Goal: Task Accomplishment & Management: Manage account settings

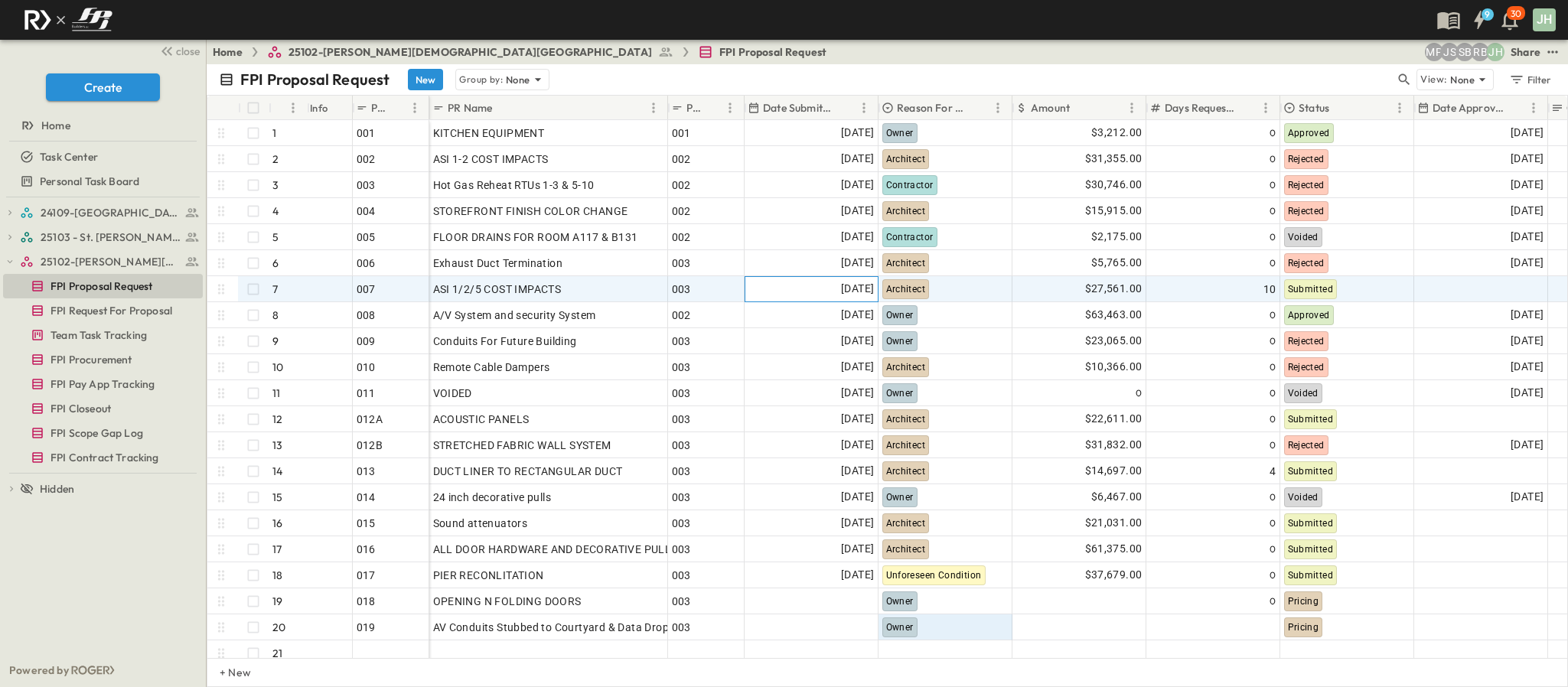
click at [852, 290] on span "[DATE]" at bounding box center [857, 289] width 33 height 18
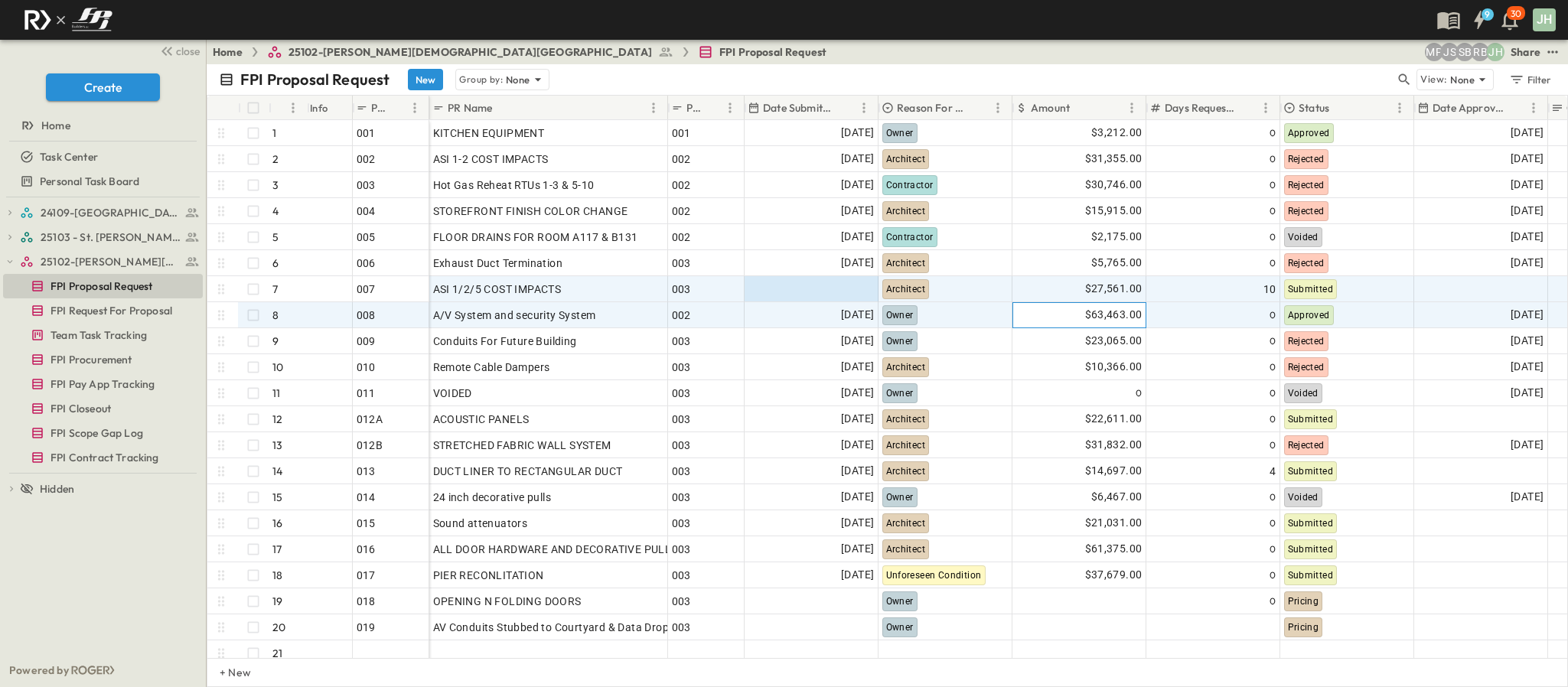
click at [1089, 304] on div "$63,463.00" at bounding box center [1080, 315] width 132 height 25
click at [1097, 282] on span "$27,561.00" at bounding box center [1113, 289] width 58 height 18
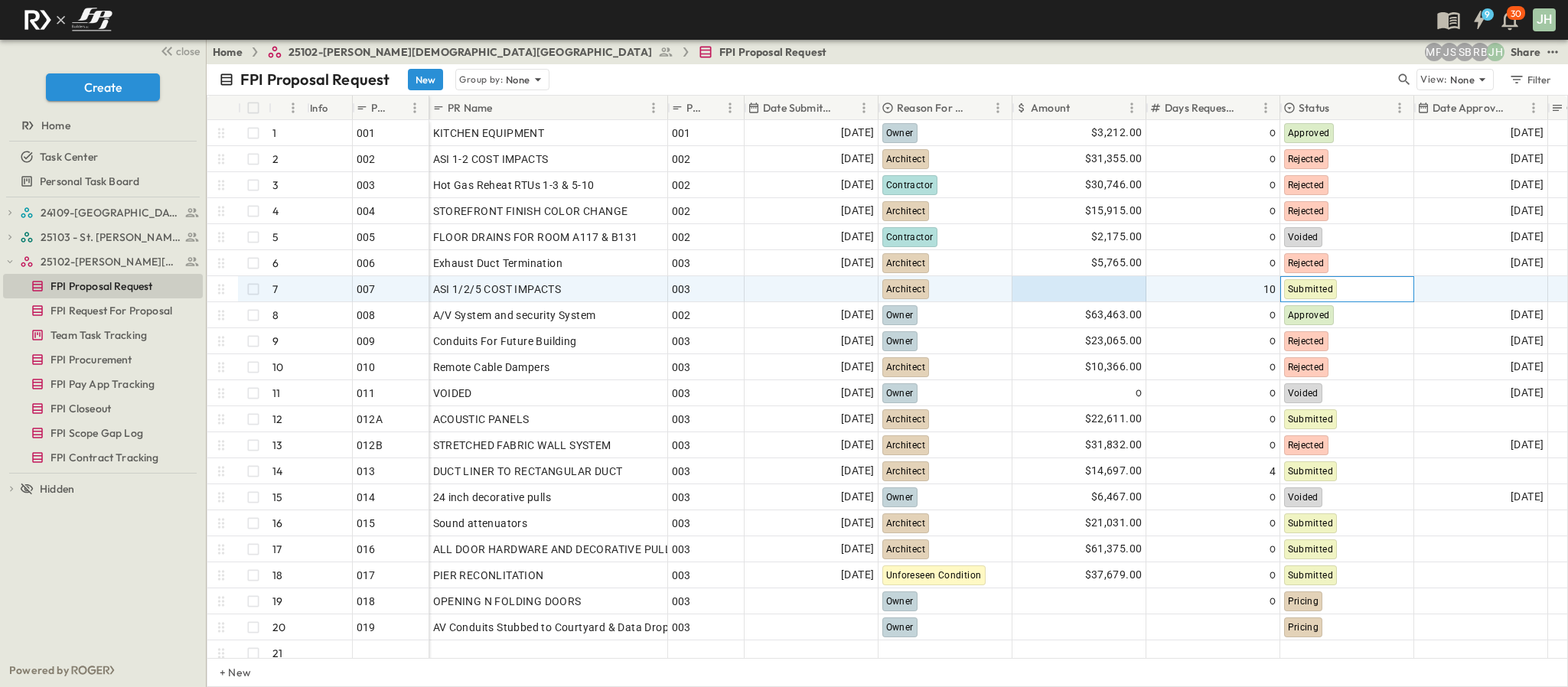
click at [1325, 290] on span "Submitted" at bounding box center [1311, 289] width 46 height 11
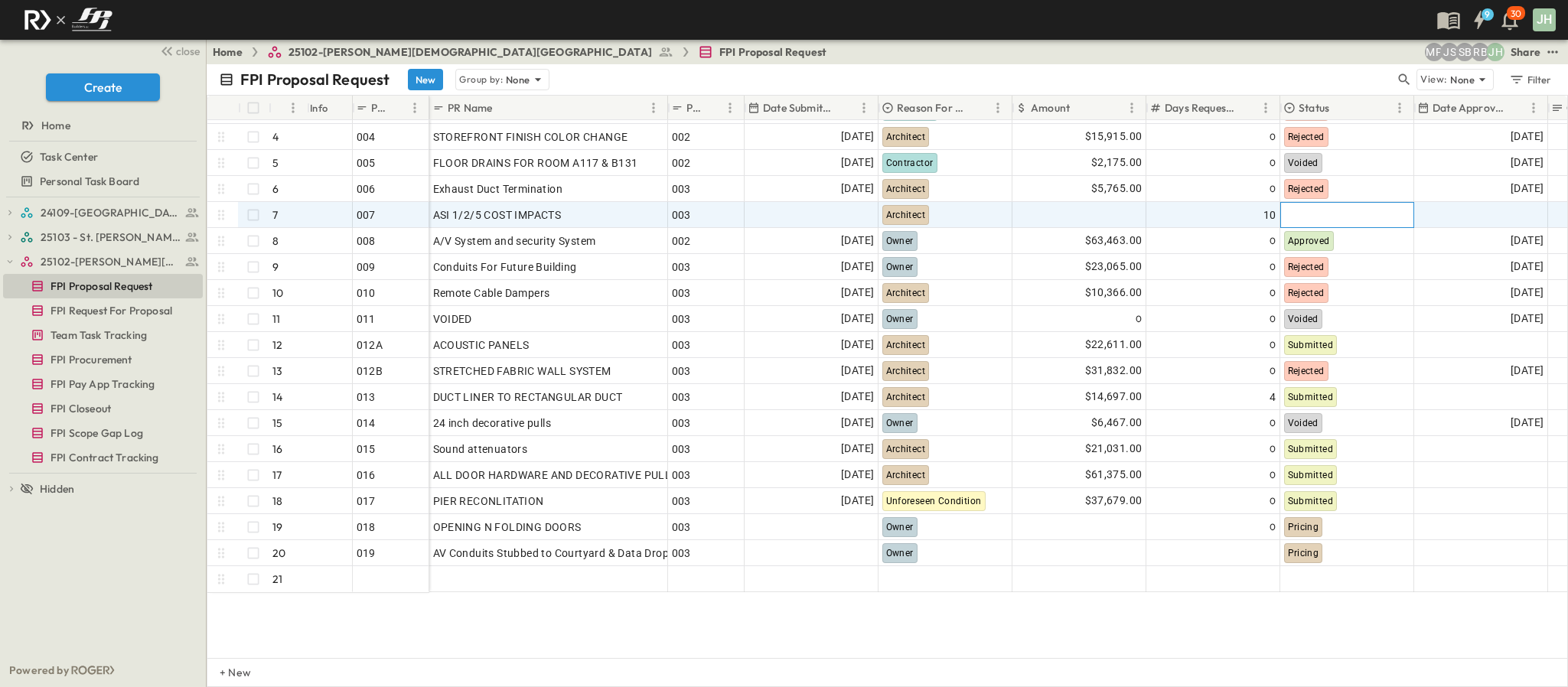
scroll to position [114, 0]
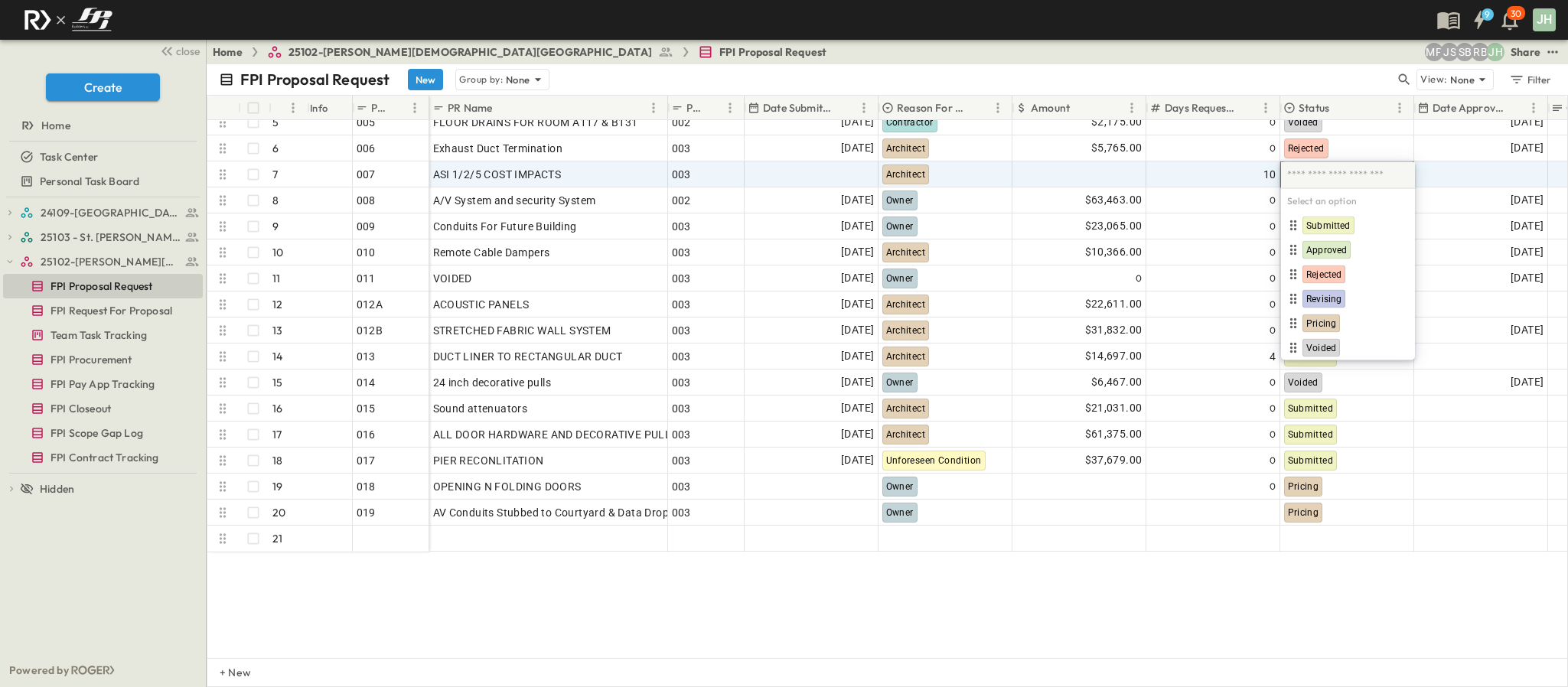
click at [1337, 179] on div "Select an option Submitted Approved Rejected Revising Pricing Voided To pick up…" at bounding box center [1348, 261] width 134 height 198
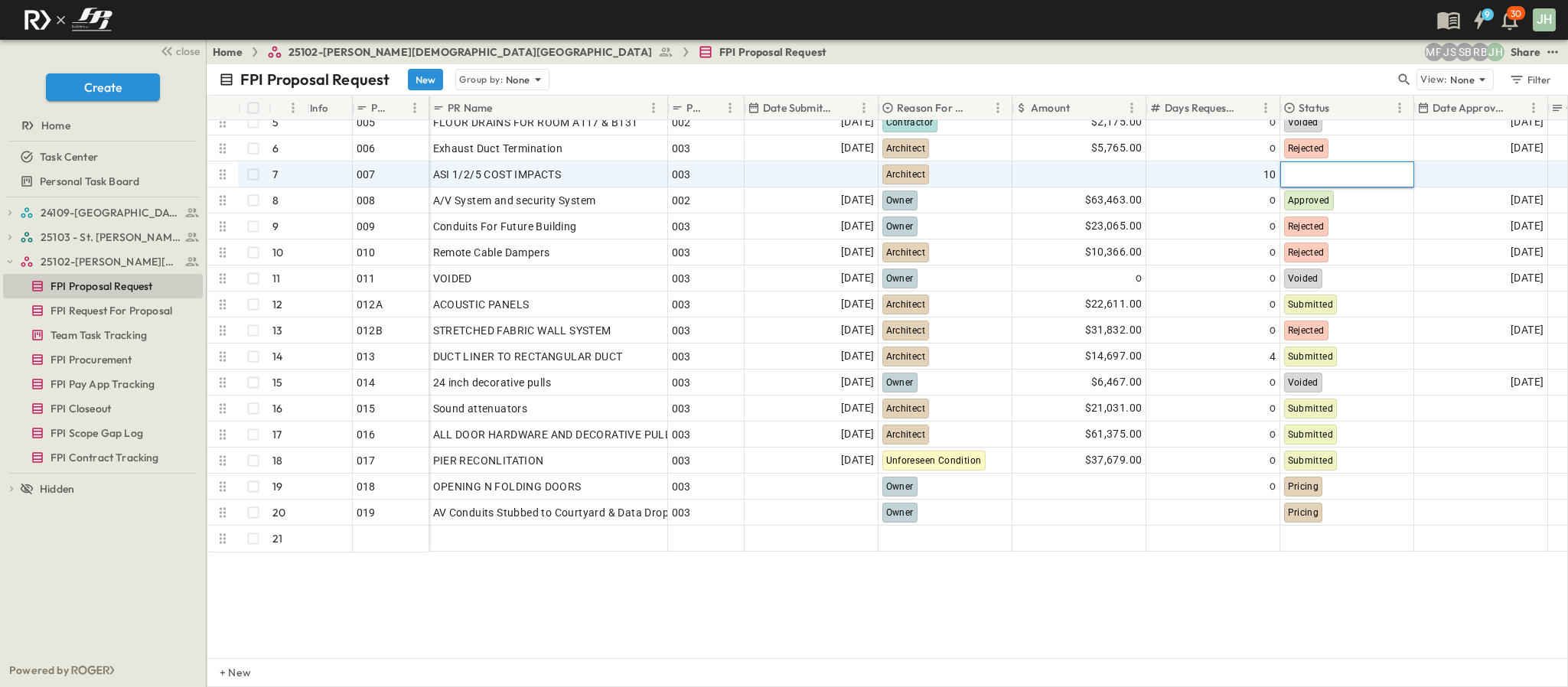
click at [1323, 170] on div at bounding box center [1346, 173] width 131 height 24
click at [1315, 175] on div at bounding box center [1346, 173] width 131 height 24
click at [1304, 173] on div at bounding box center [1346, 173] width 131 height 24
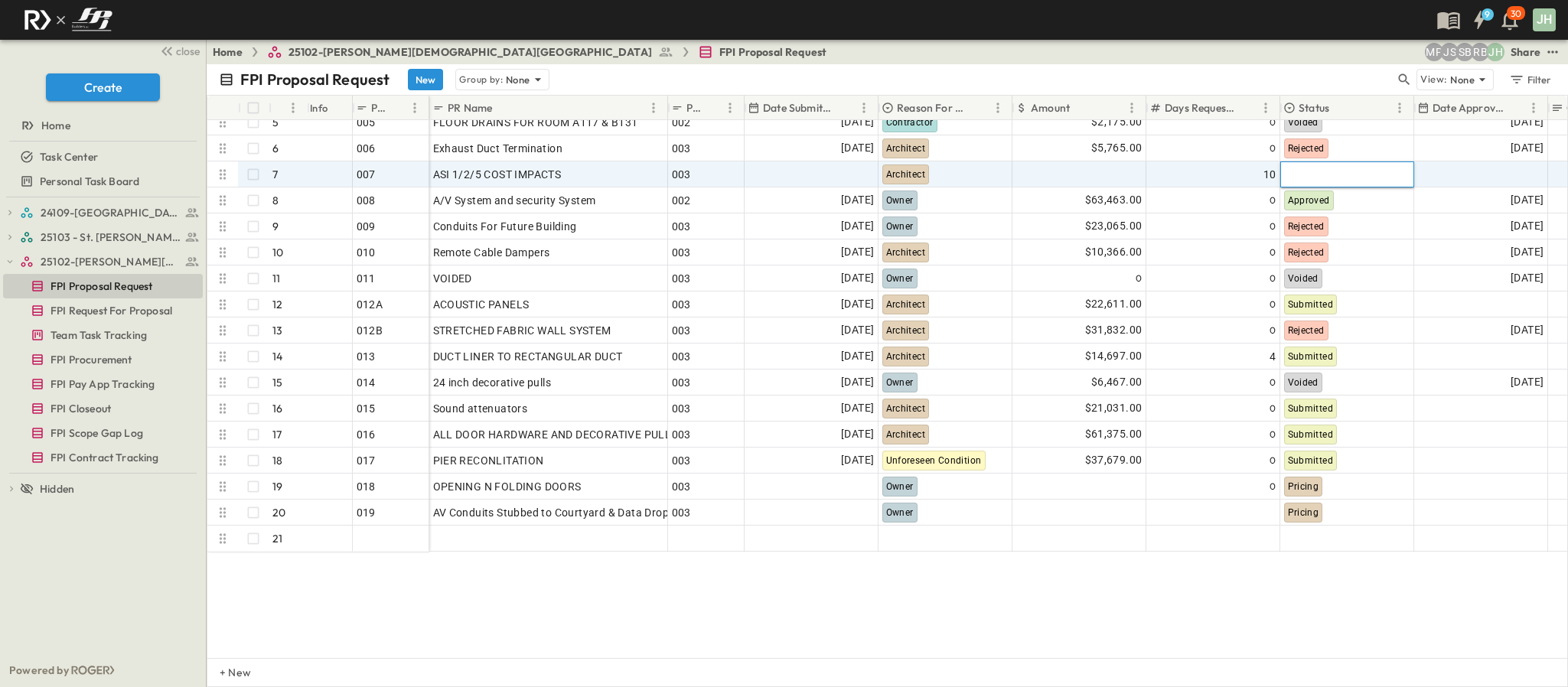
click at [1304, 173] on div at bounding box center [1346, 173] width 131 height 24
click at [1222, 173] on div "10" at bounding box center [1213, 174] width 126 height 21
click at [1286, 173] on div at bounding box center [1347, 174] width 132 height 25
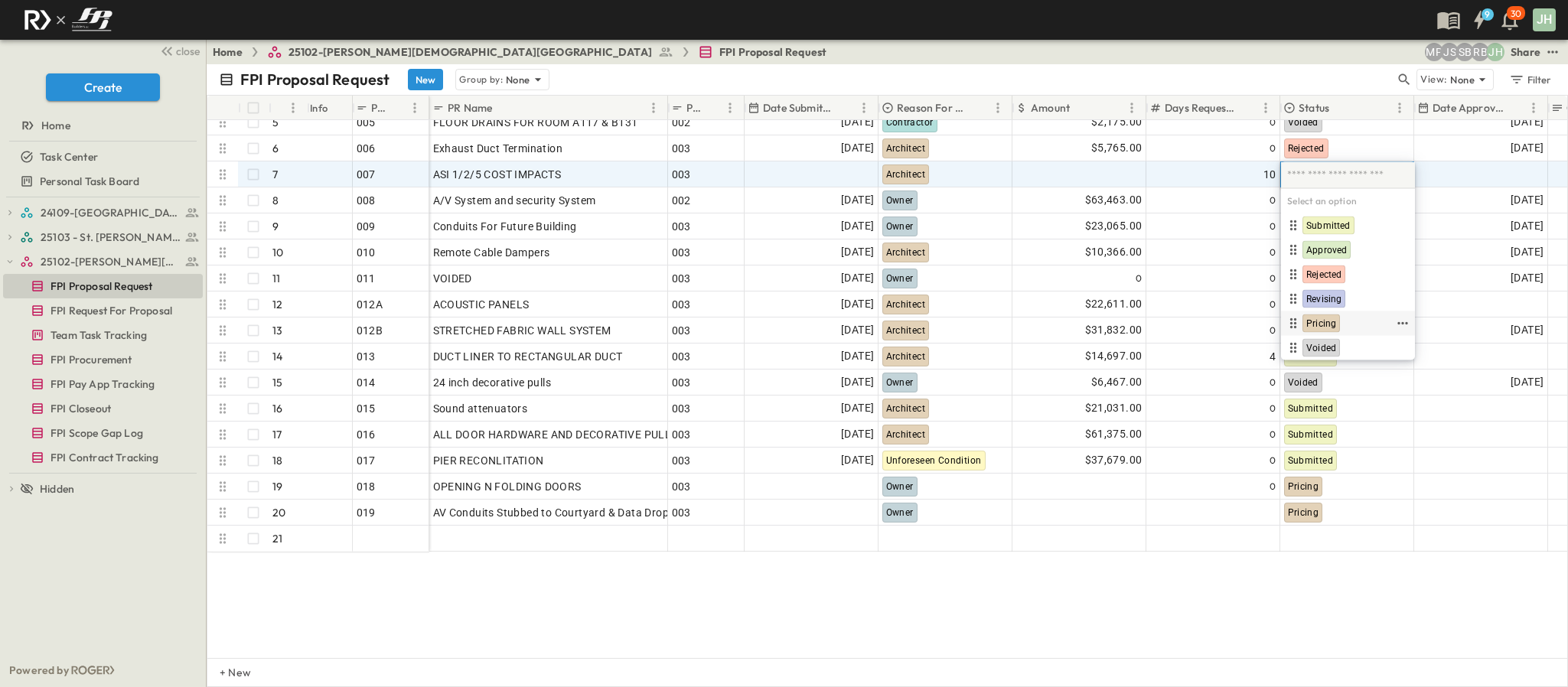
click at [1331, 312] on div "Pricing" at bounding box center [1348, 324] width 134 height 25
click at [1320, 325] on span "Pricing" at bounding box center [1321, 324] width 30 height 12
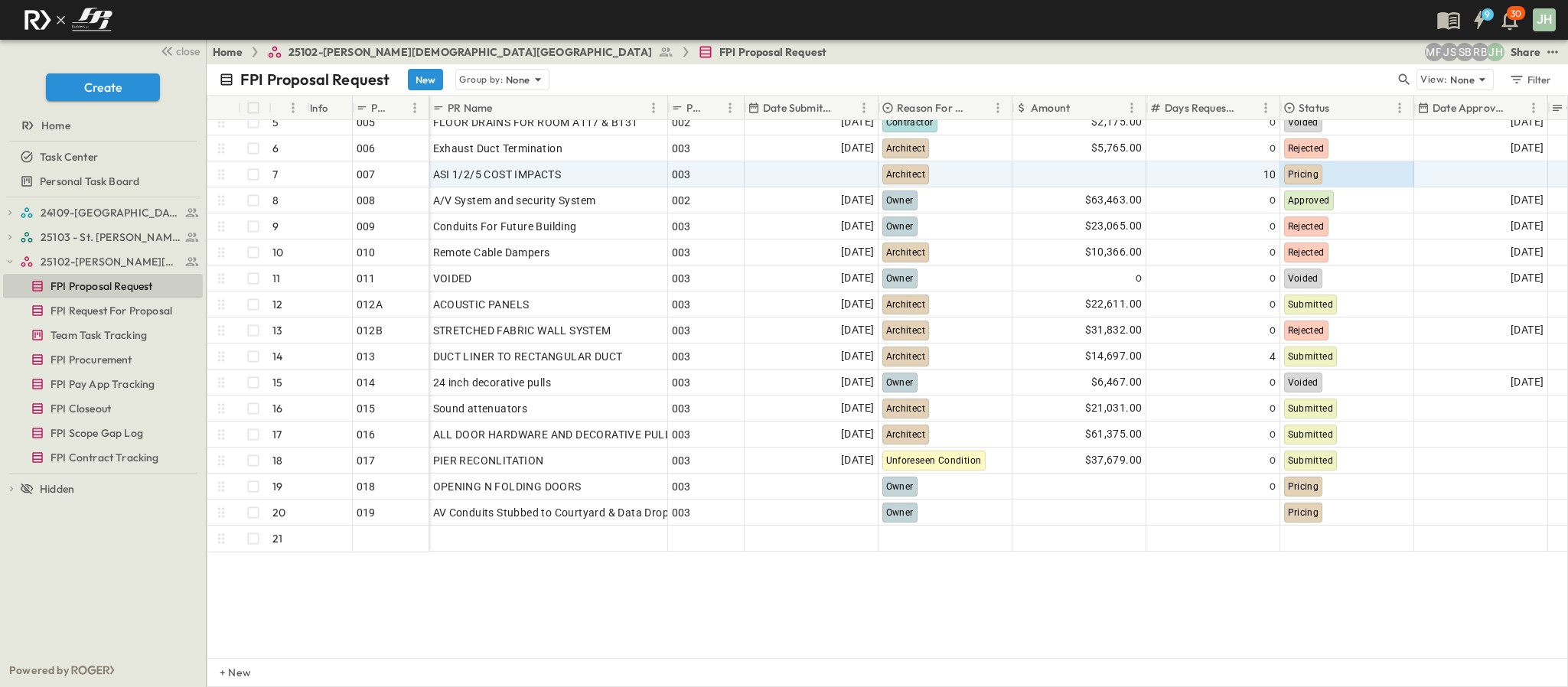
click at [1348, 28] on div "9 30 JH" at bounding box center [782, 20] width 1565 height 40
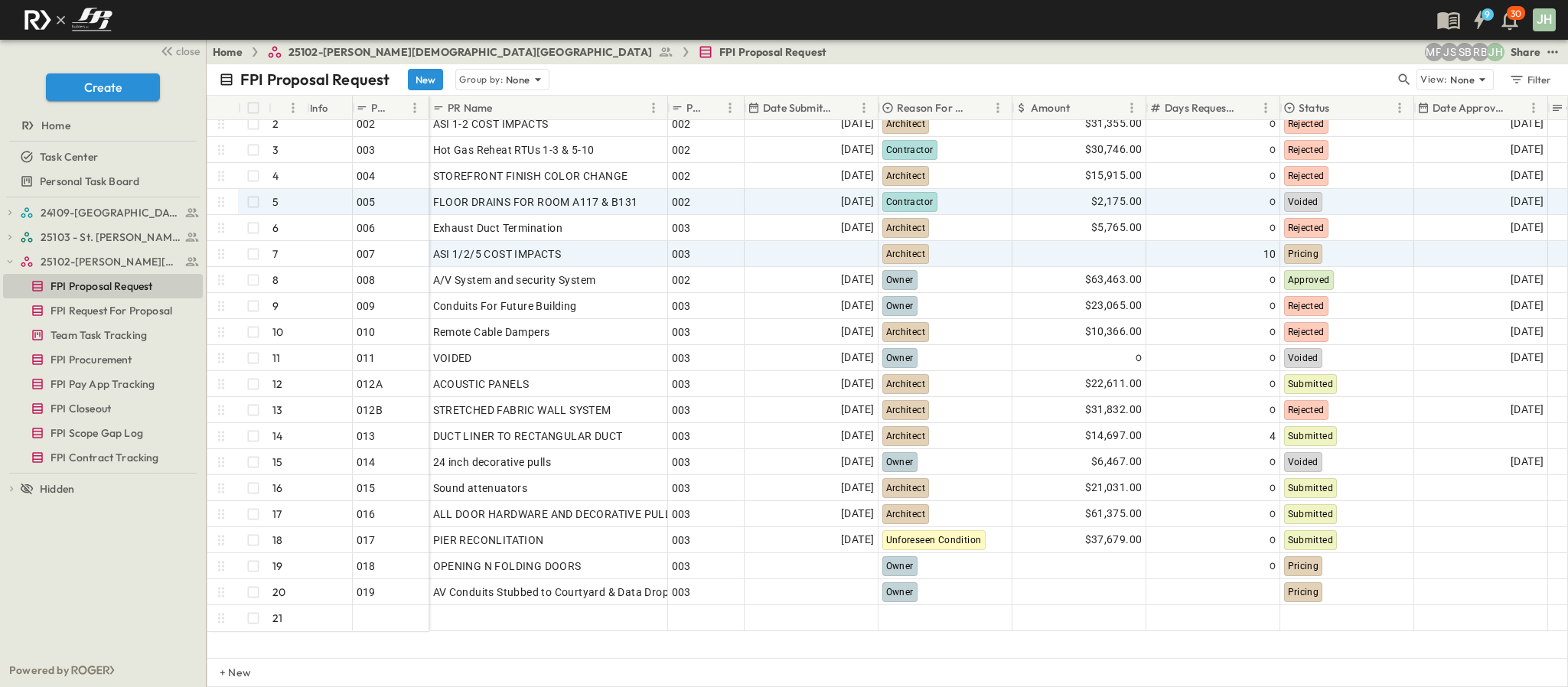
scroll to position [0, 0]
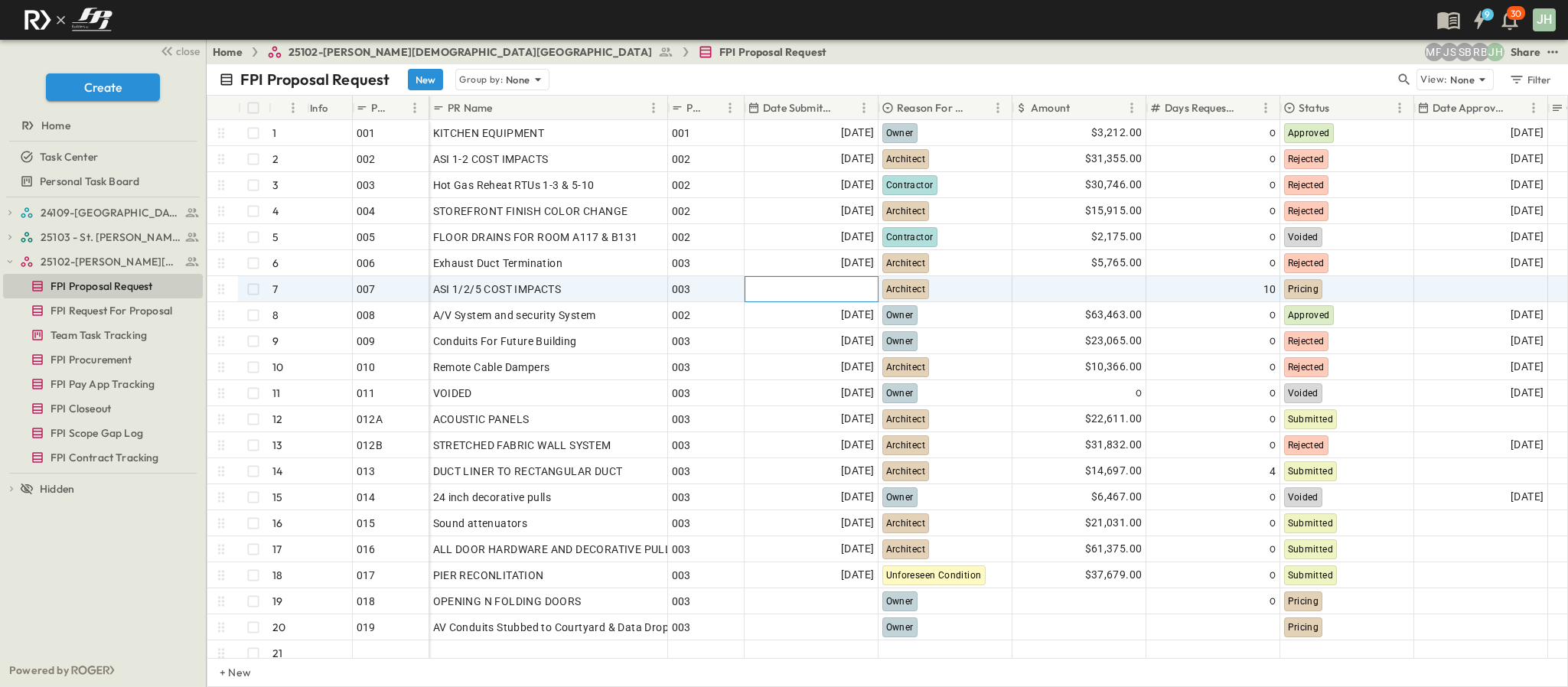
click at [832, 289] on div at bounding box center [812, 289] width 132 height 25
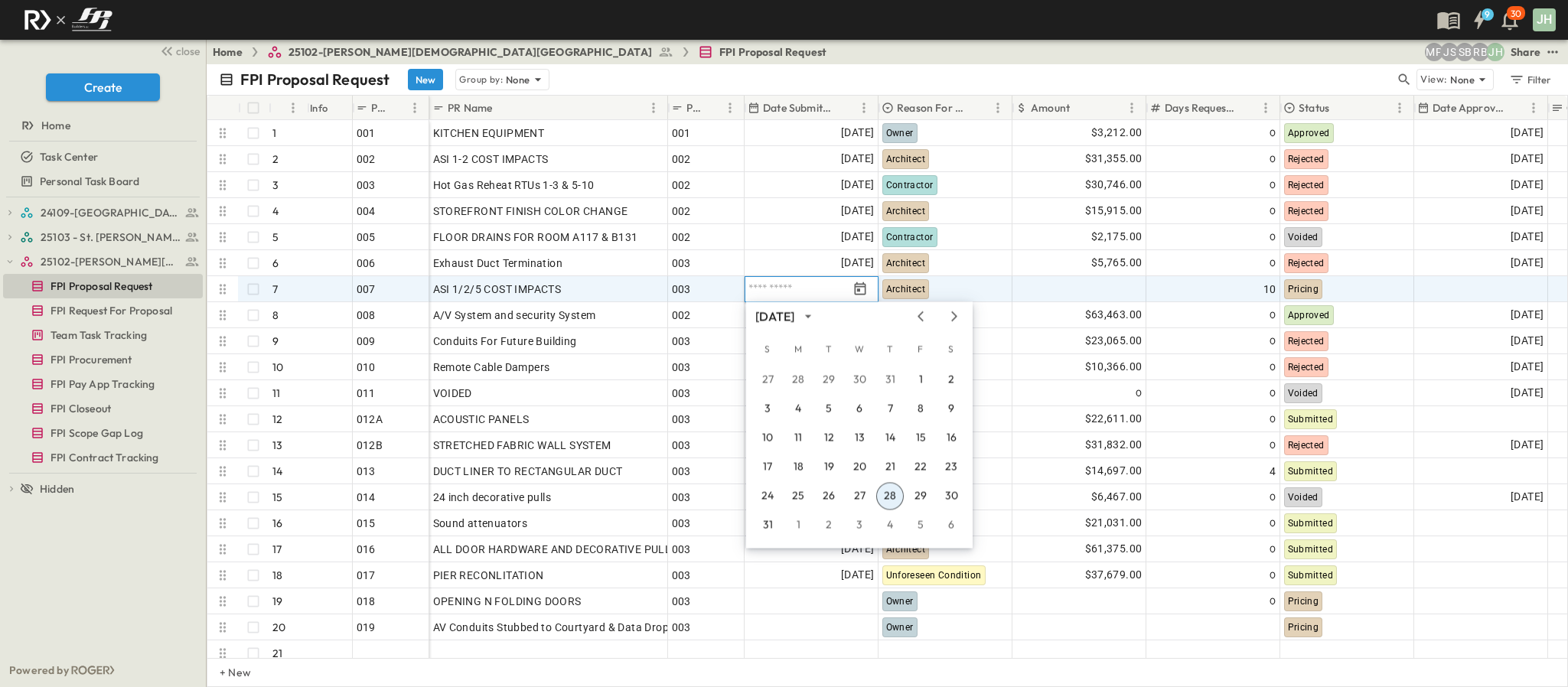
click at [888, 496] on button "28" at bounding box center [890, 497] width 28 height 28
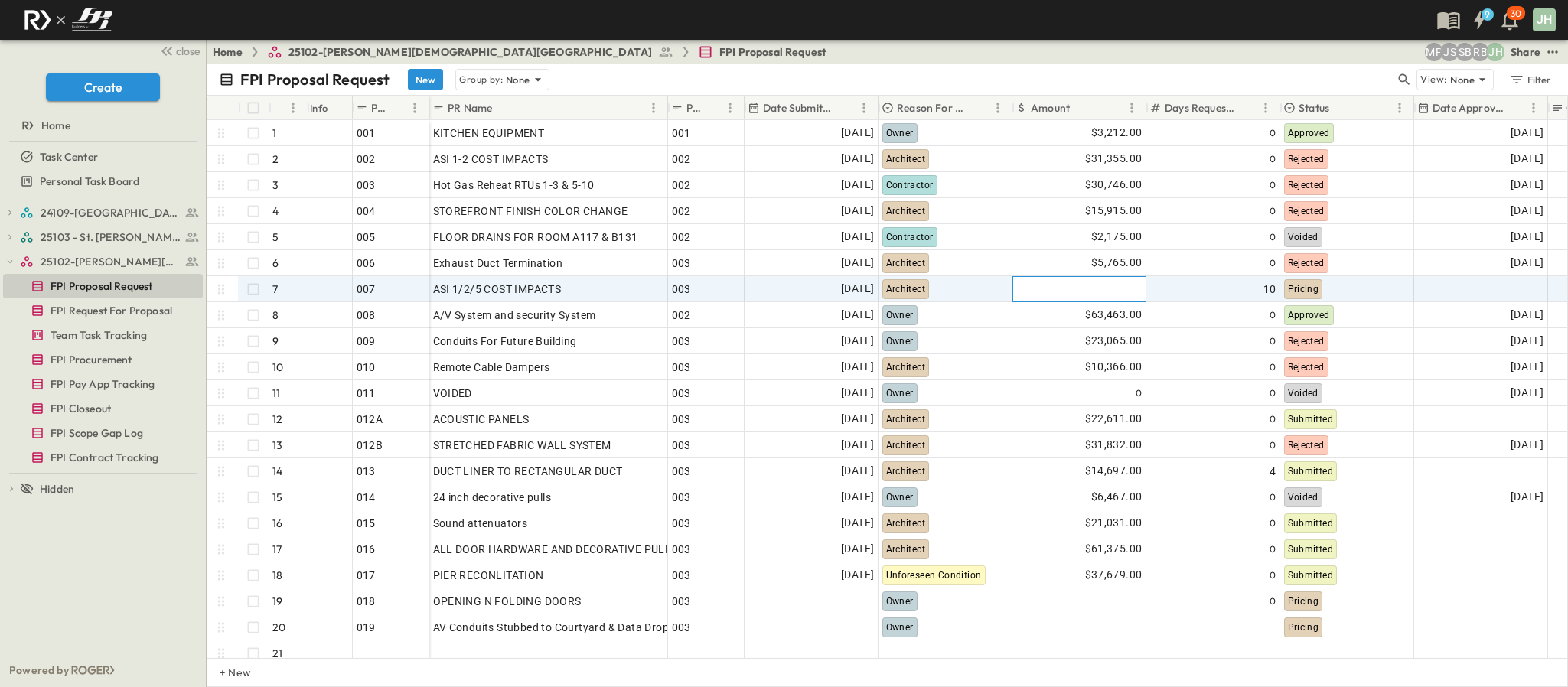
click at [1136, 282] on div at bounding box center [1080, 289] width 132 height 25
type input "*****"
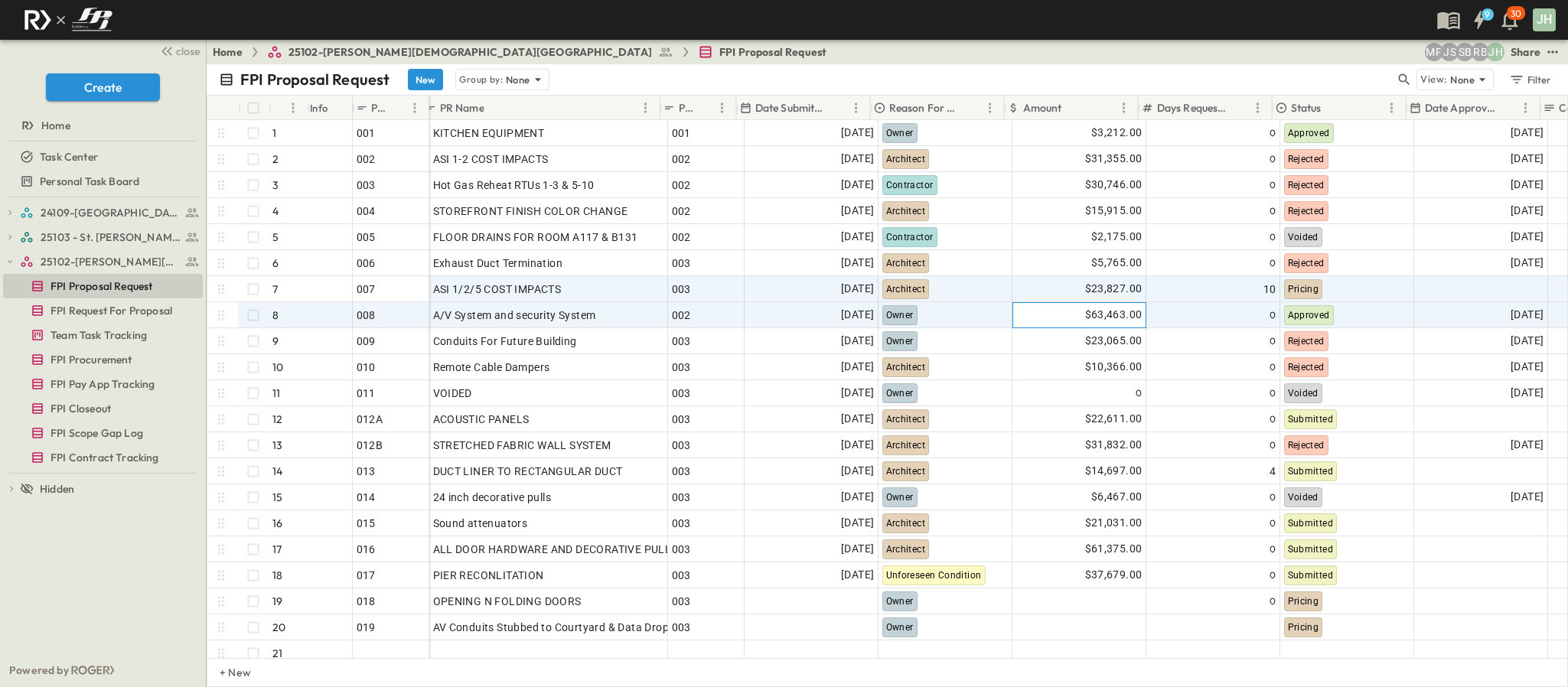
scroll to position [0, 141]
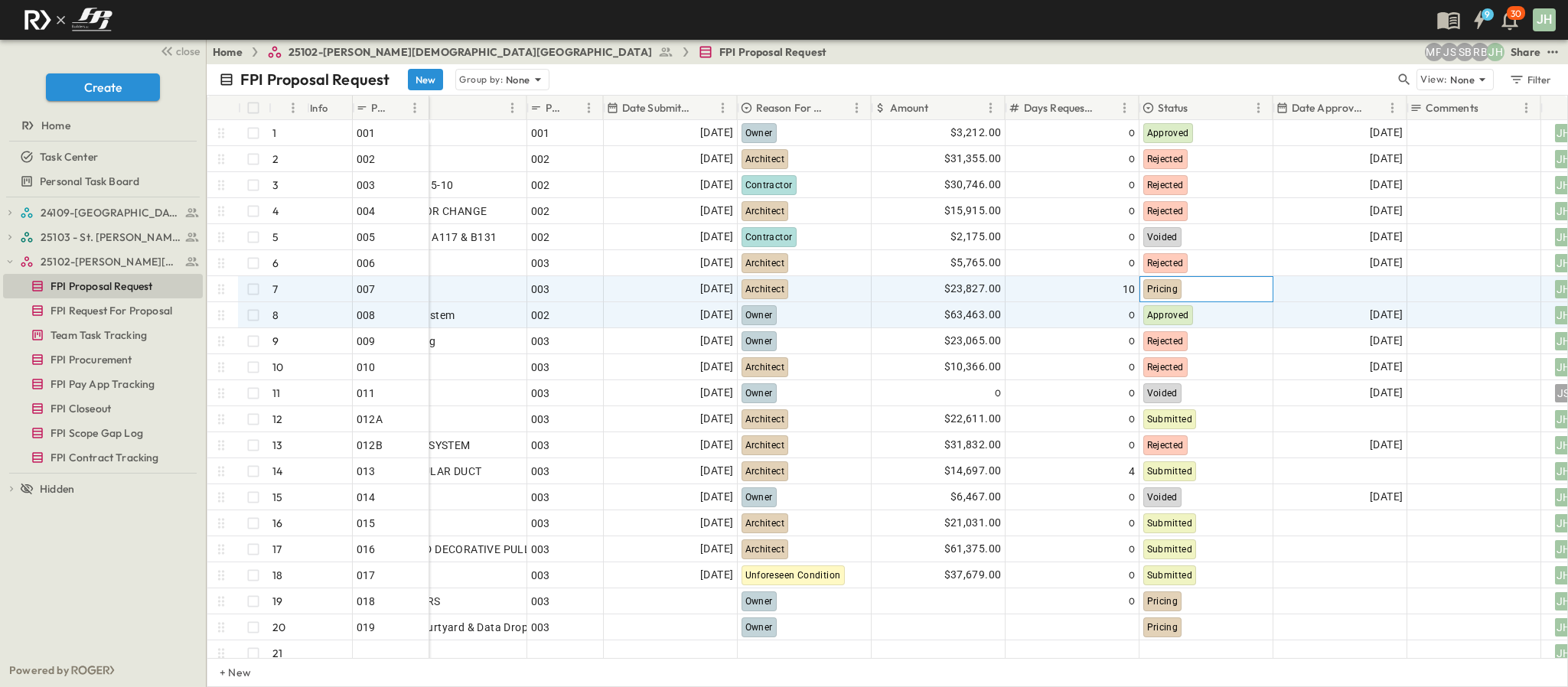
click at [1238, 295] on div "Pricing" at bounding box center [1206, 289] width 132 height 25
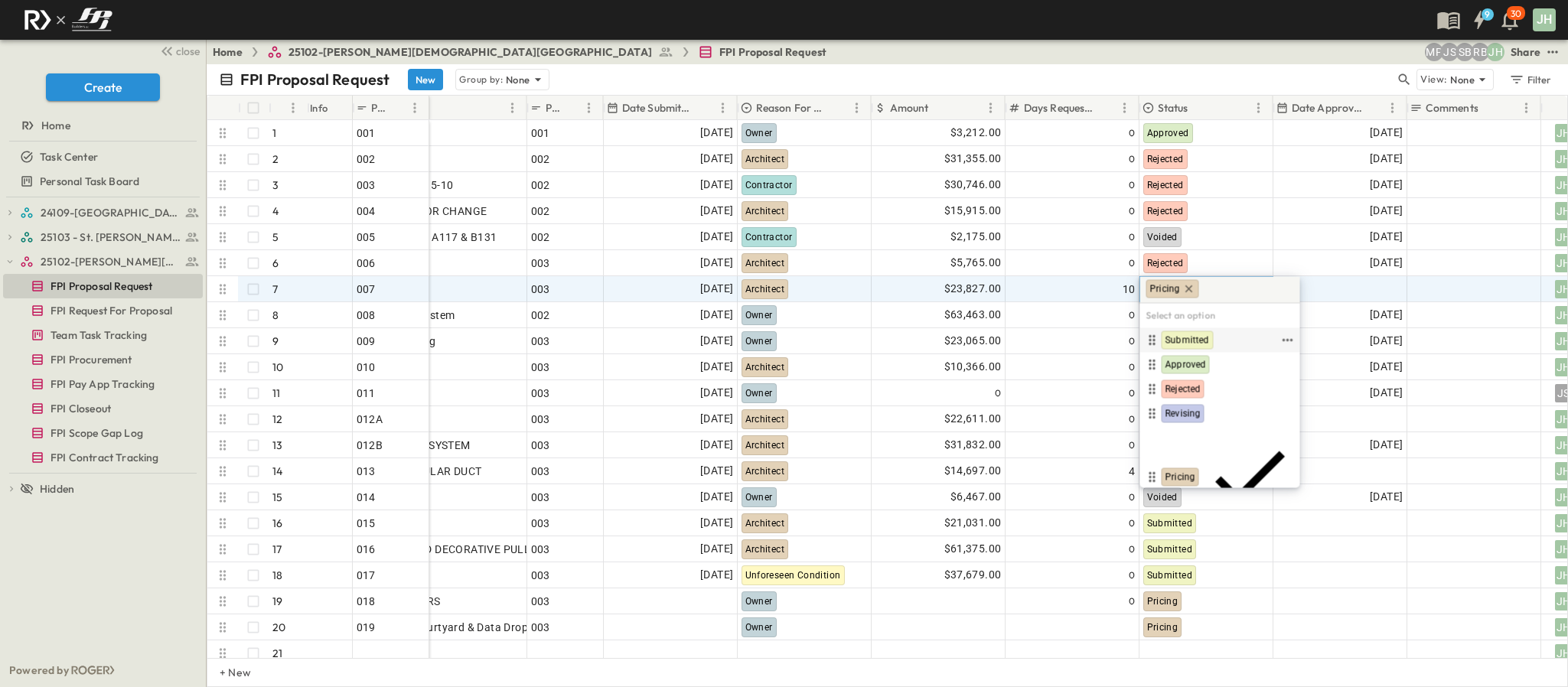
click at [1199, 339] on span "Submitted" at bounding box center [1188, 341] width 45 height 12
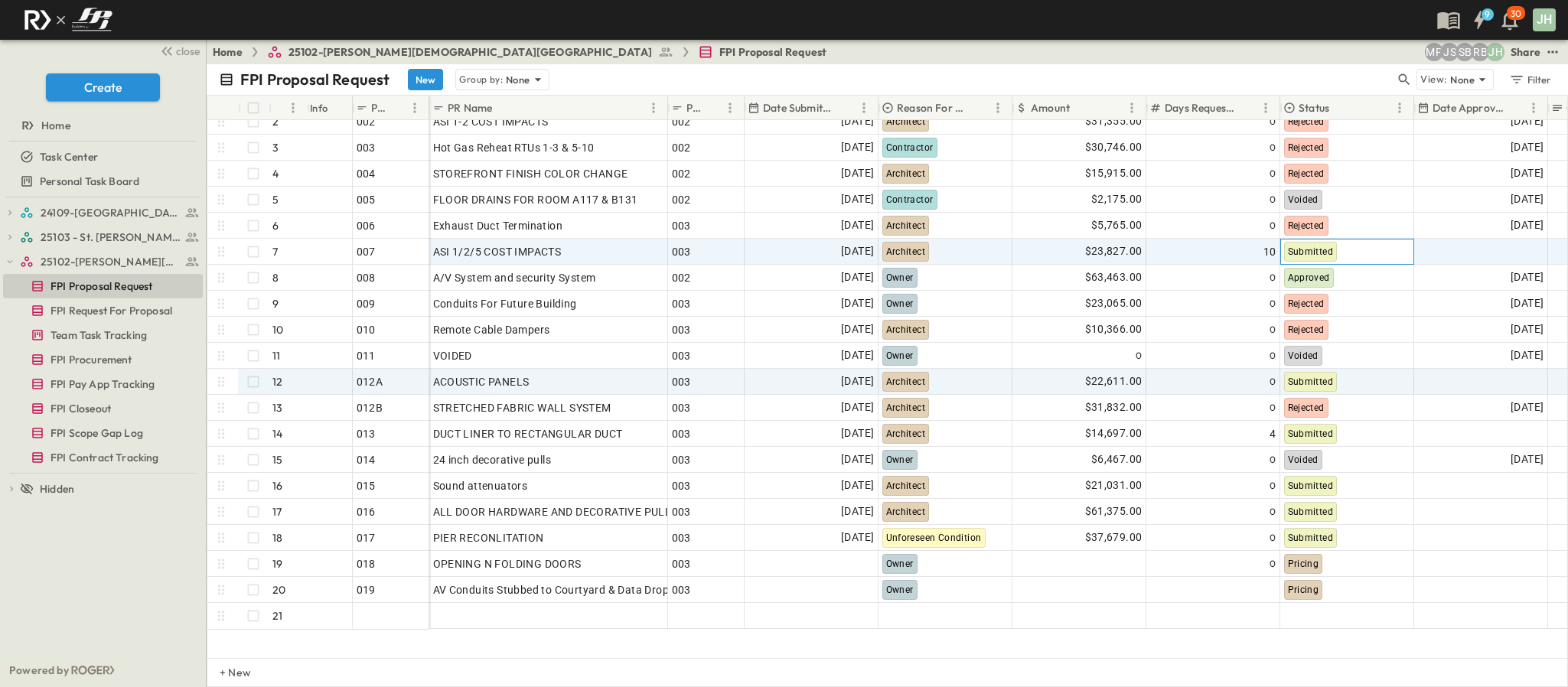
scroll to position [0, 0]
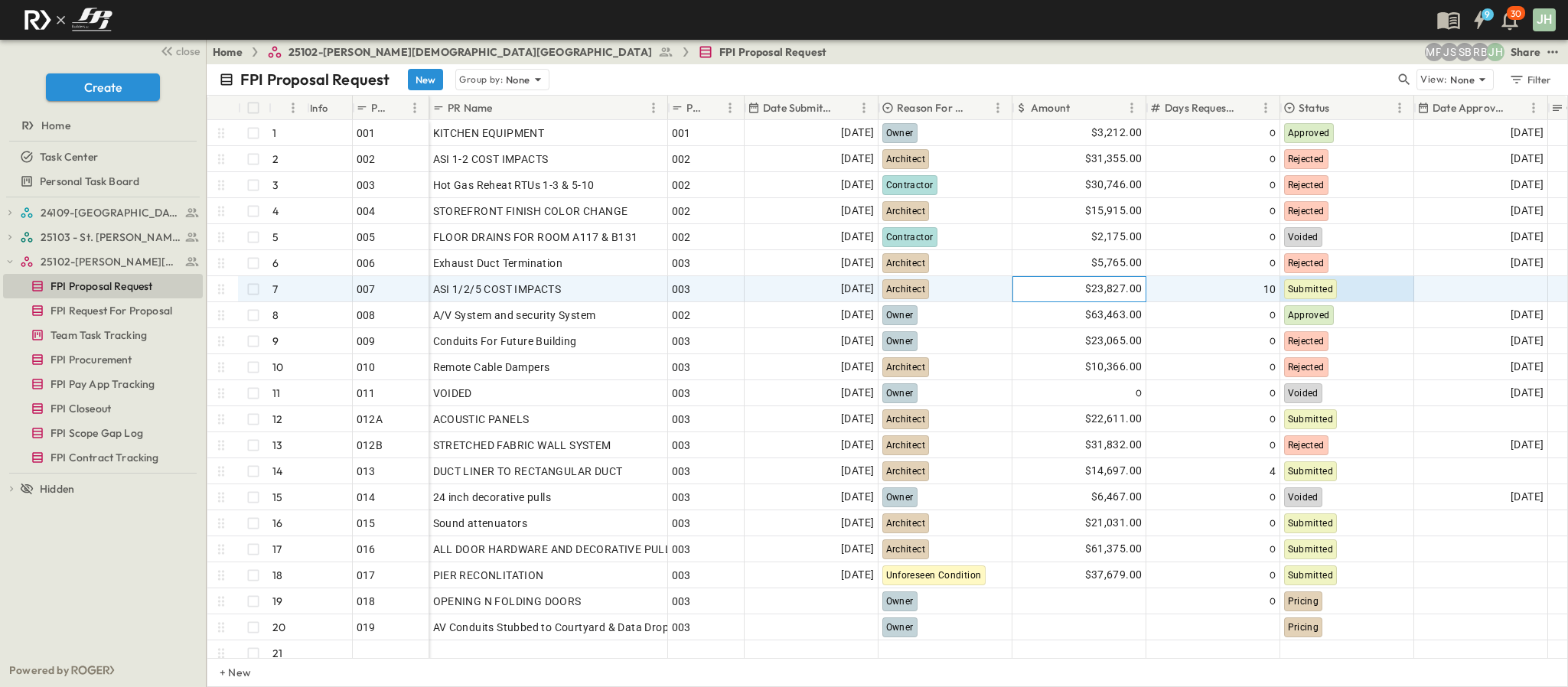
click at [1120, 290] on span "$23,827.00" at bounding box center [1113, 289] width 58 height 18
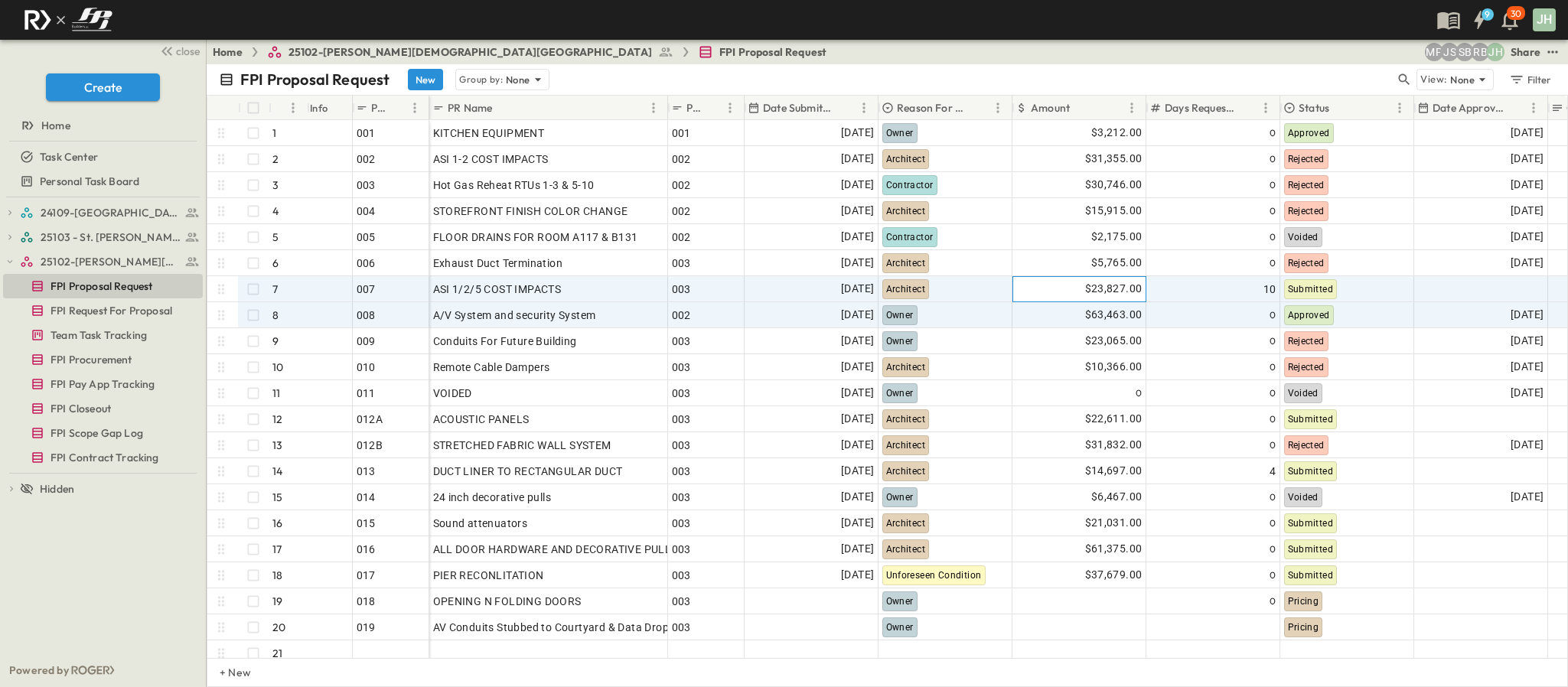
scroll to position [114, 0]
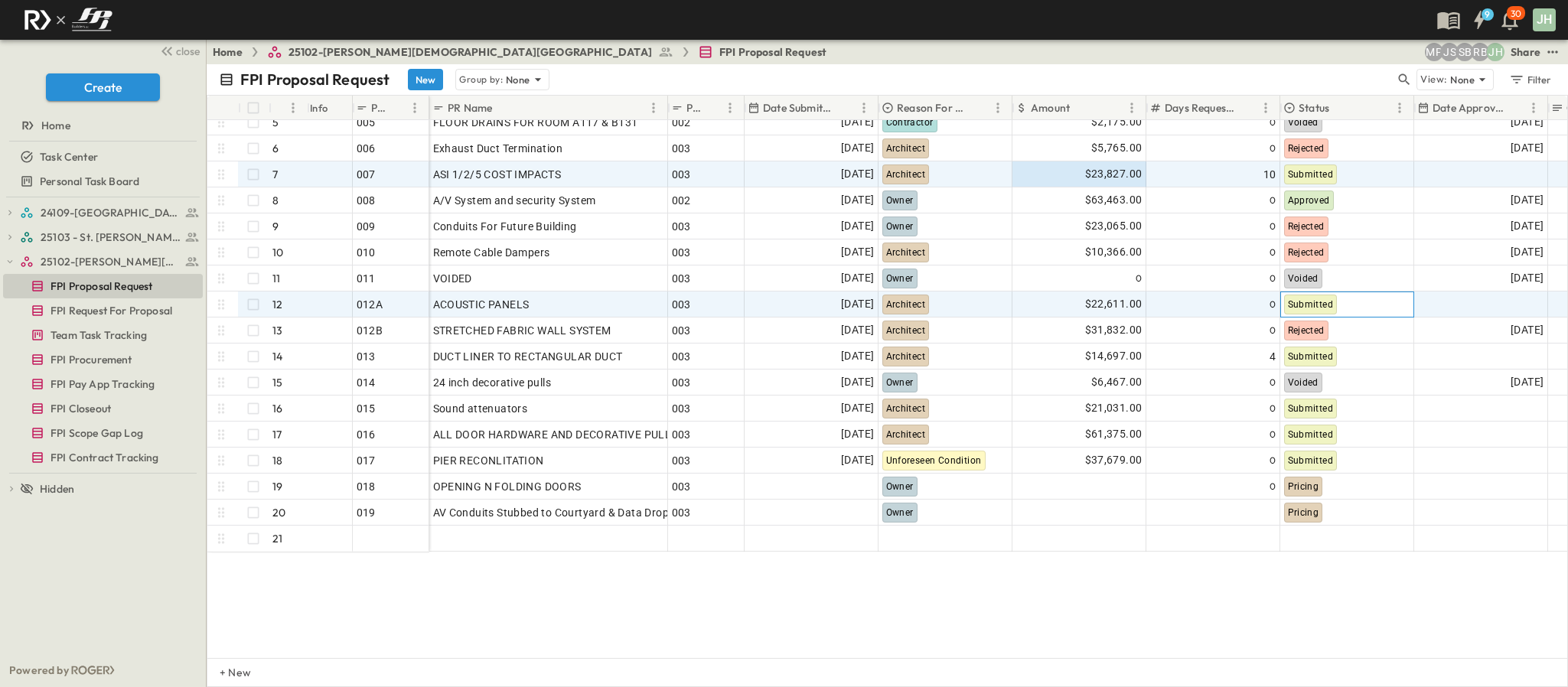
click at [1344, 302] on div "Submitted" at bounding box center [1347, 305] width 132 height 25
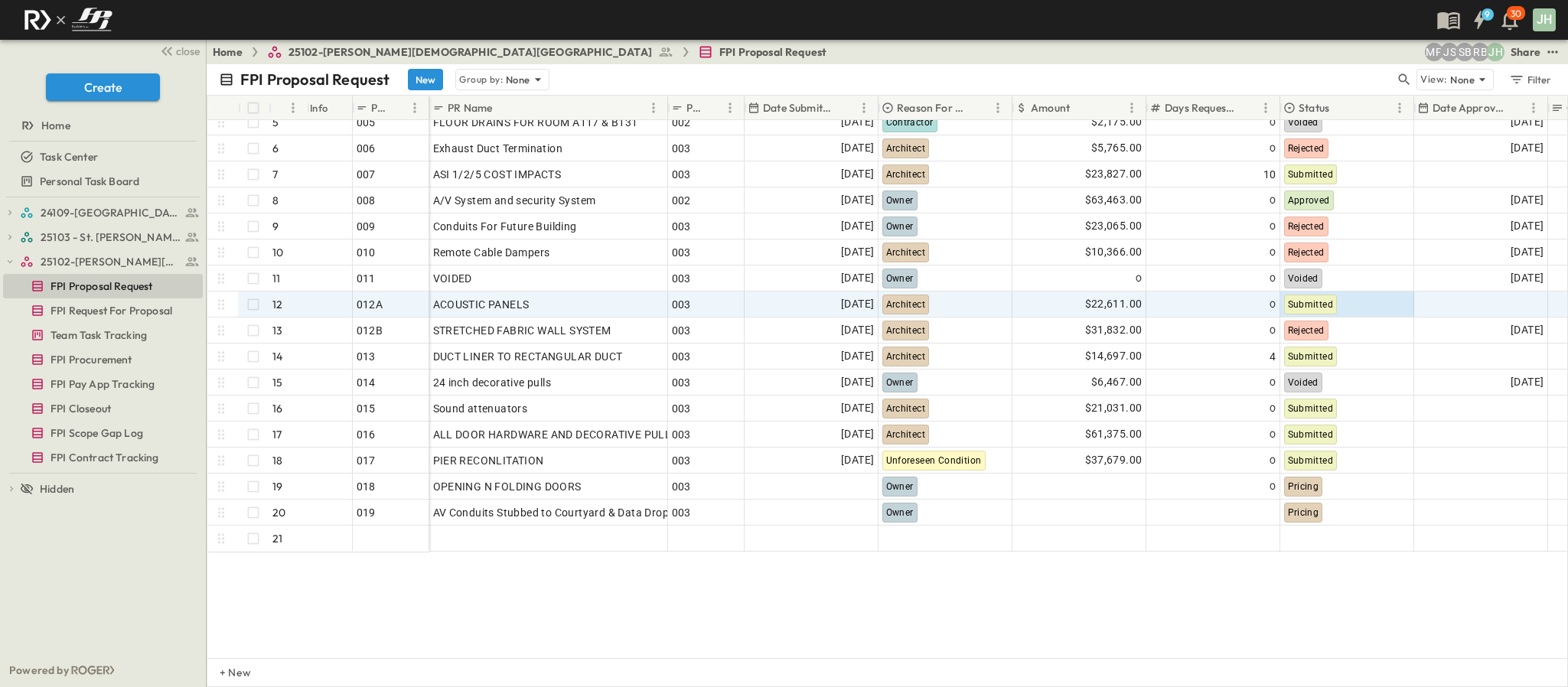
click at [1339, 592] on div "003 3 OPEN 003 004 4 OPEN 004 005 5 OPEN 005 006 6 OPEN 006 007 7 OPEN 007 008 …" at bounding box center [887, 388] width 1360 height 538
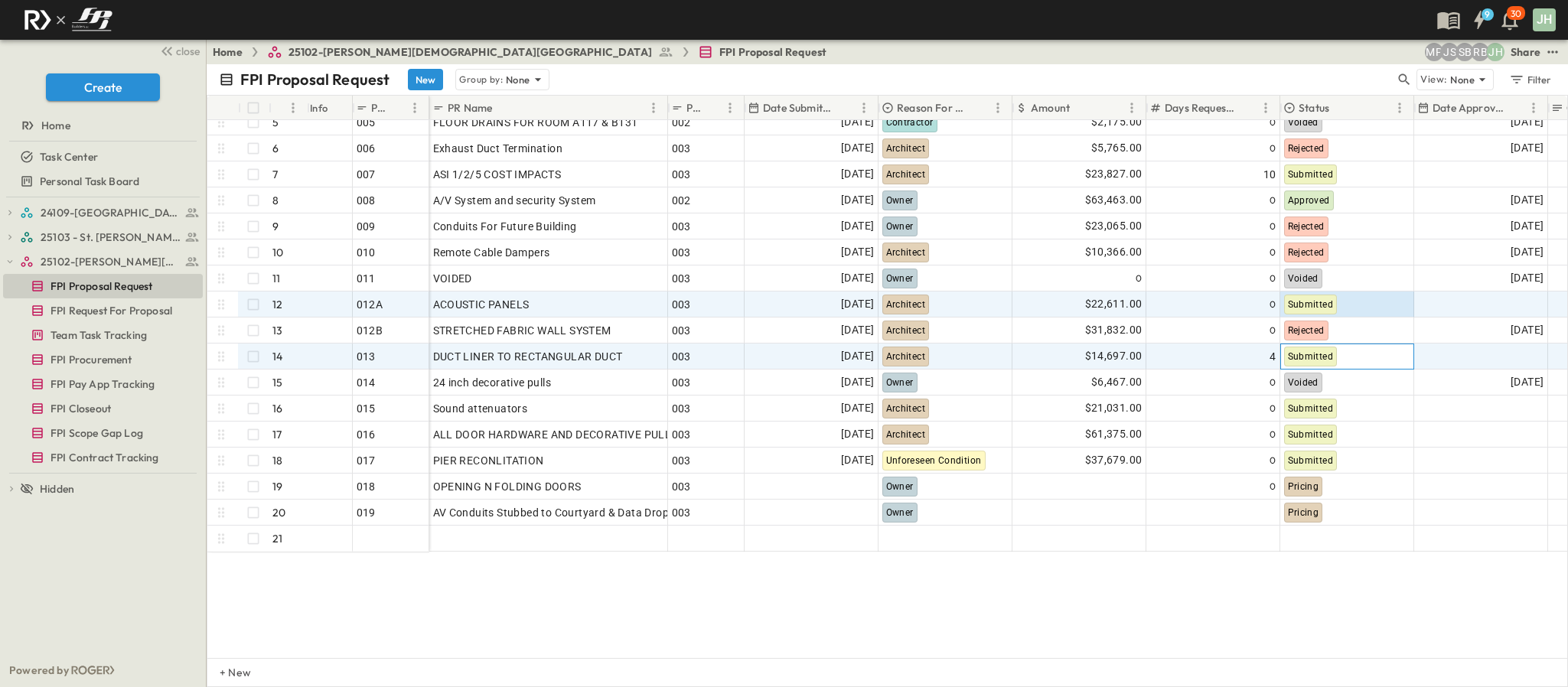
click at [1364, 356] on div "Submitted" at bounding box center [1347, 356] width 132 height 25
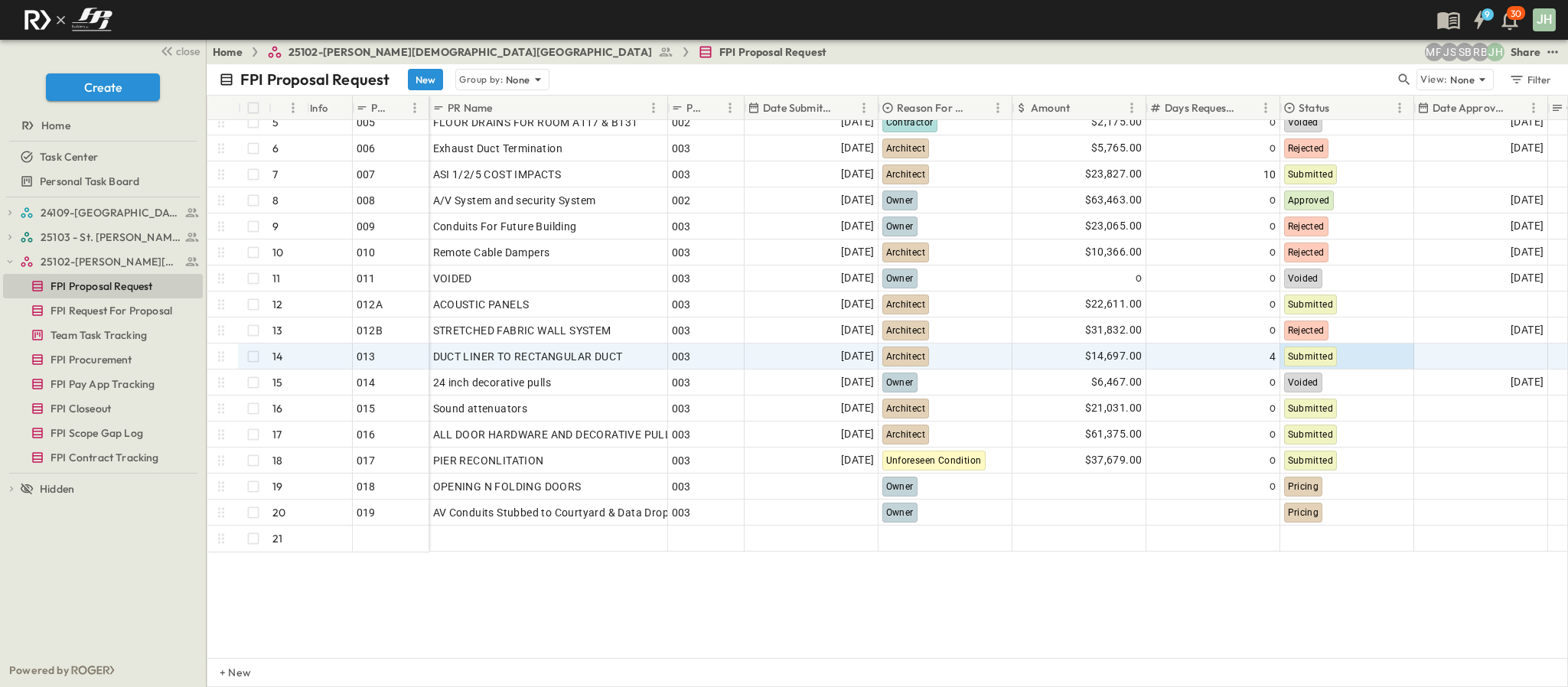
click at [1384, 583] on div "003 3 OPEN 003 004 4 OPEN 004 005 5 OPEN 005 006 6 OPEN 006 007 7 OPEN 007 008 …" at bounding box center [887, 388] width 1360 height 538
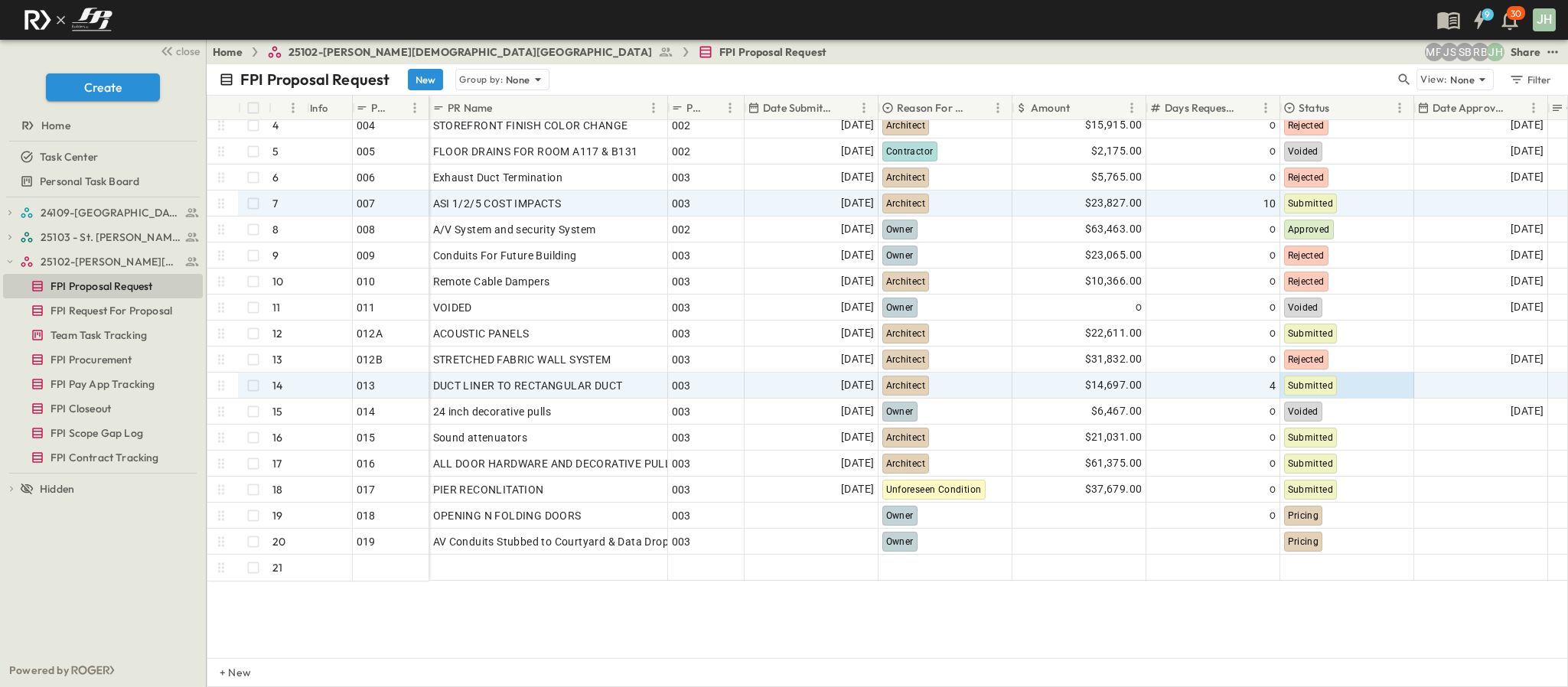
scroll to position [0, 0]
